Goal: Check status: Check status

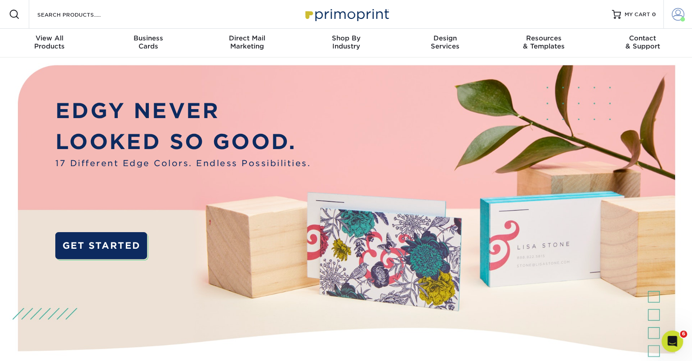
click at [676, 16] on span at bounding box center [677, 14] width 13 height 13
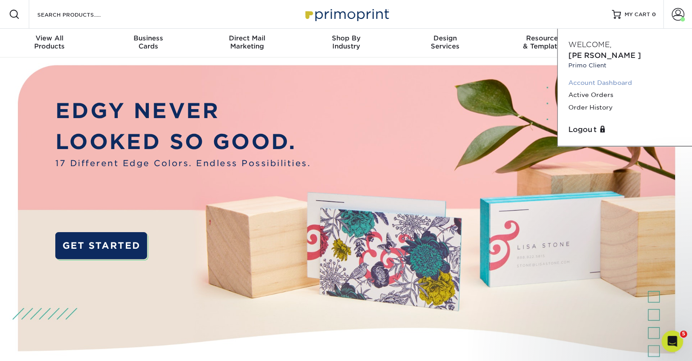
click at [616, 77] on link "Account Dashboard" at bounding box center [624, 83] width 113 height 12
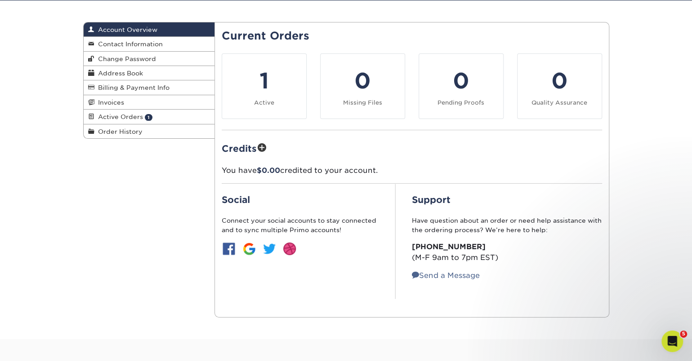
scroll to position [82, 0]
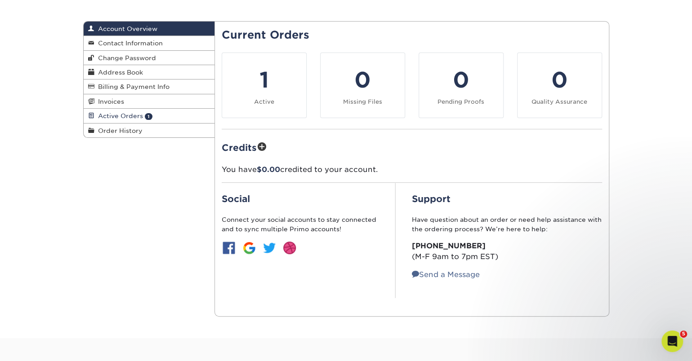
click at [117, 115] on span "Active Orders" at bounding box center [118, 115] width 49 height 7
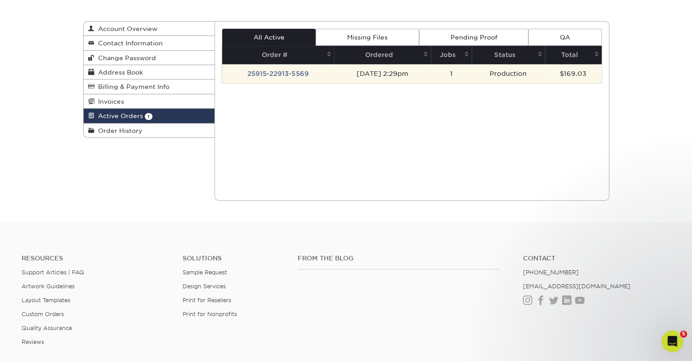
click at [389, 71] on td "[DATE] 2:29pm" at bounding box center [382, 73] width 97 height 19
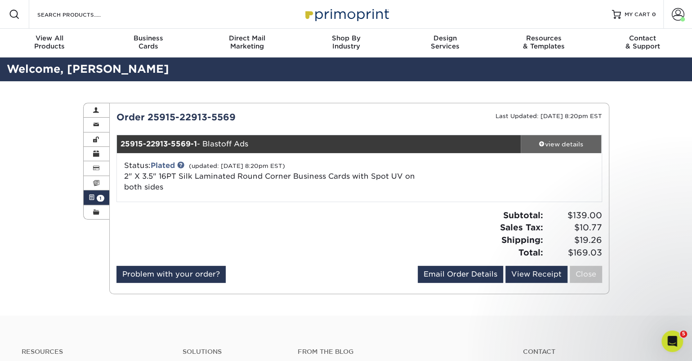
click at [558, 143] on div "view details" at bounding box center [560, 144] width 81 height 9
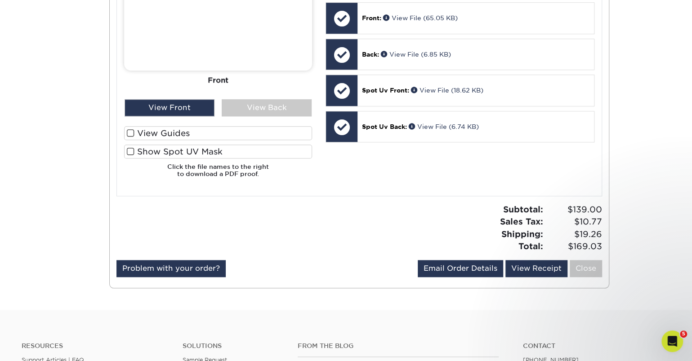
scroll to position [461, 0]
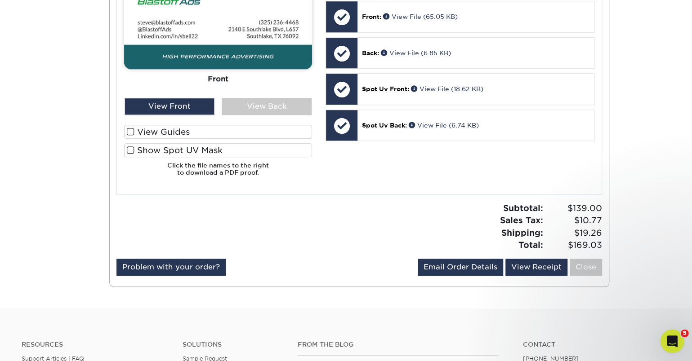
click at [676, 337] on div "Open Intercom Messenger" at bounding box center [671, 340] width 30 height 30
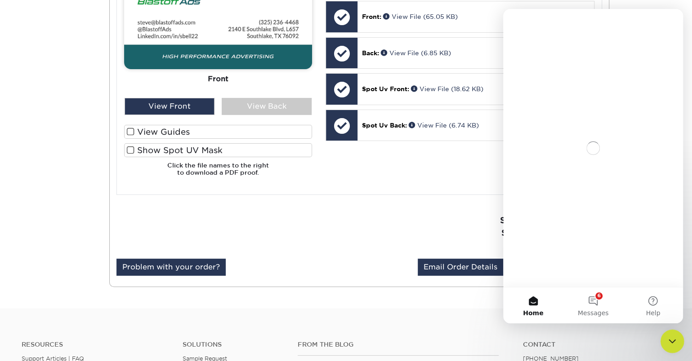
scroll to position [0, 0]
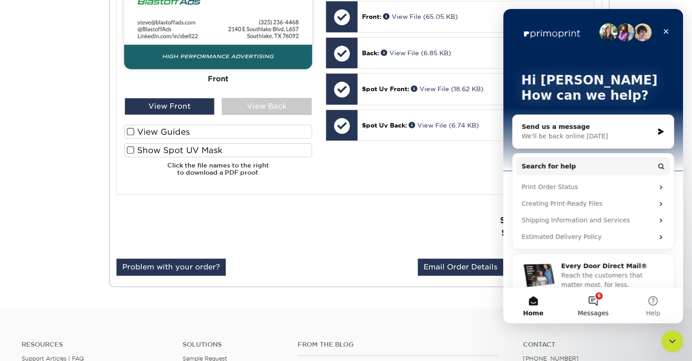
click at [591, 298] on button "6 Messages" at bounding box center [593, 306] width 60 height 36
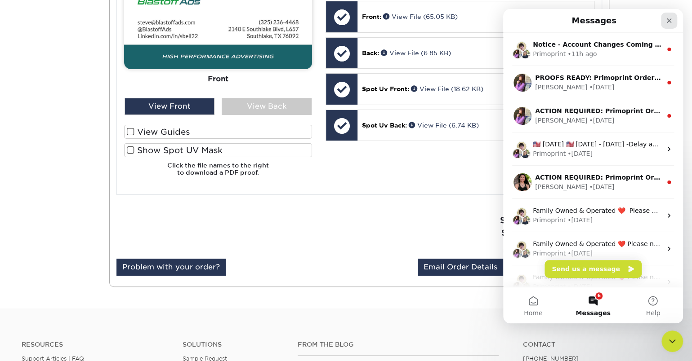
click at [667, 20] on icon "Close" at bounding box center [668, 20] width 7 height 7
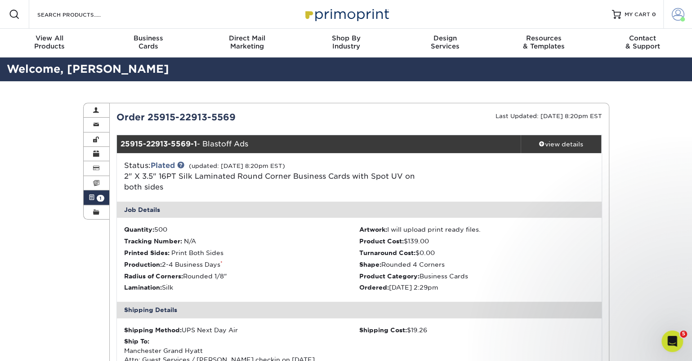
click at [676, 17] on span at bounding box center [677, 14] width 13 height 13
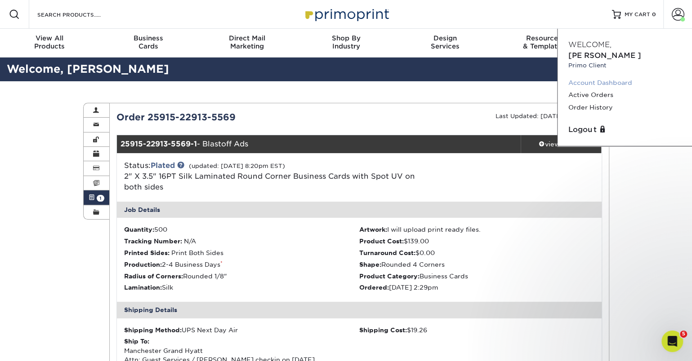
click at [605, 77] on link "Account Dashboard" at bounding box center [624, 83] width 113 height 12
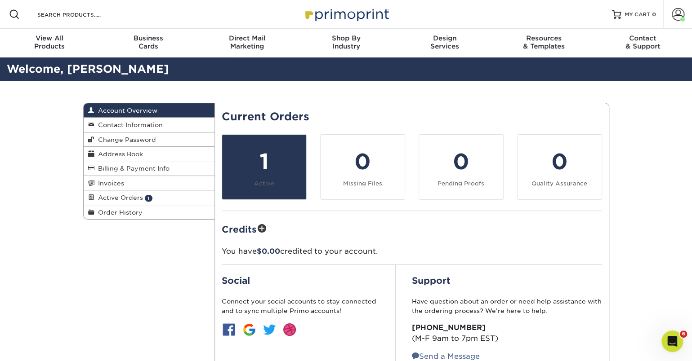
click at [248, 183] on link "1 Active" at bounding box center [264, 167] width 85 height 66
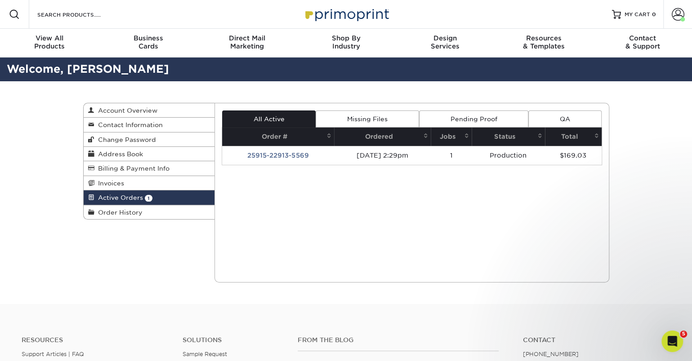
click at [369, 117] on link "Missing Files" at bounding box center [366, 119] width 103 height 17
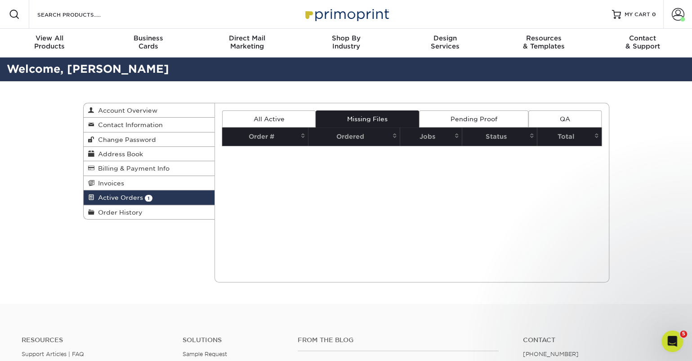
click at [442, 118] on link "Pending Proof" at bounding box center [473, 119] width 109 height 17
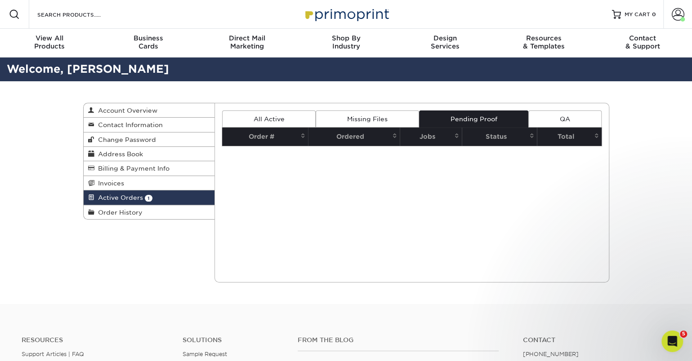
click at [546, 120] on link "QA" at bounding box center [564, 119] width 73 height 17
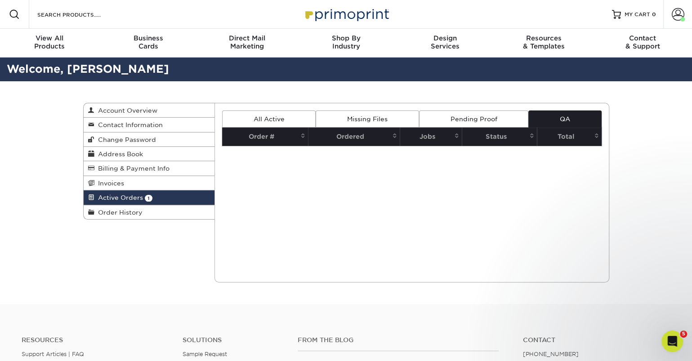
click at [300, 115] on link "All Active" at bounding box center [268, 119] width 93 height 17
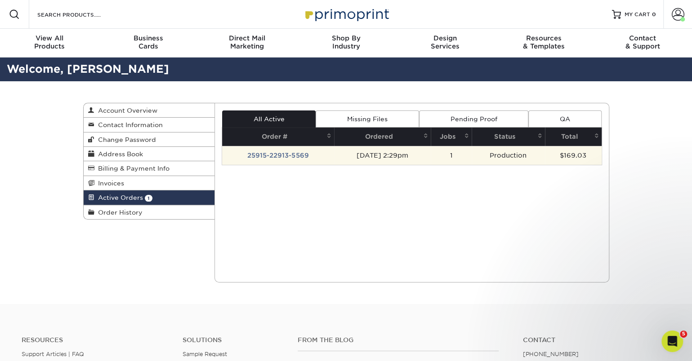
click at [470, 154] on td "1" at bounding box center [451, 155] width 41 height 19
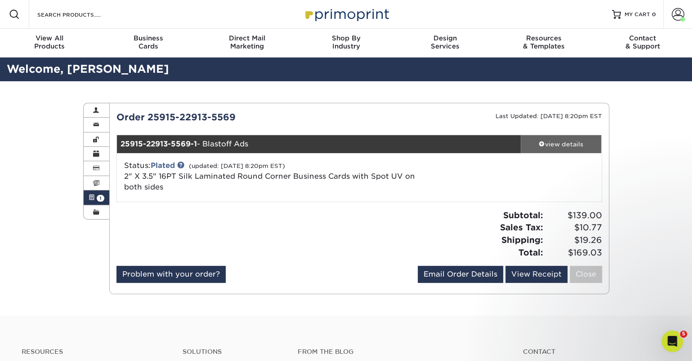
click at [546, 143] on div "view details" at bounding box center [560, 144] width 81 height 9
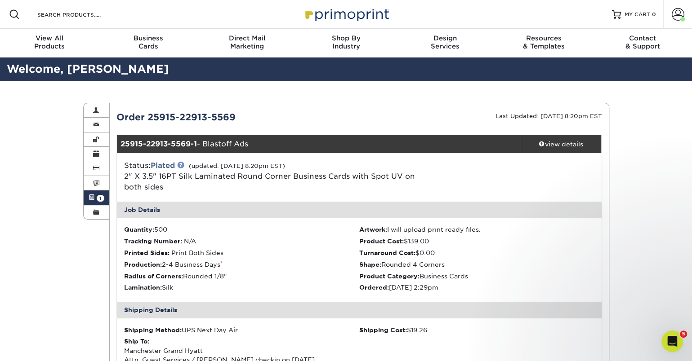
click at [182, 166] on link at bounding box center [180, 164] width 7 height 7
